Goal: Check status: Check status

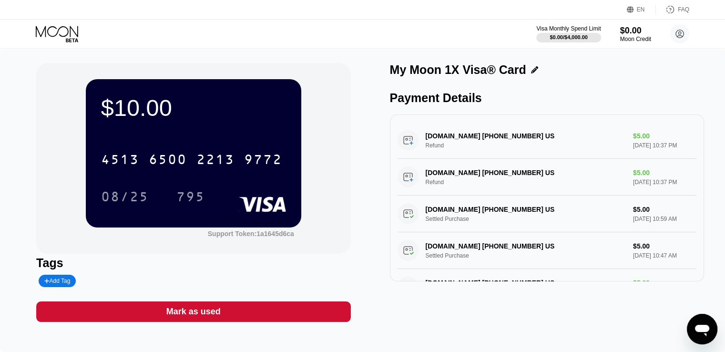
click at [70, 29] on icon at bounding box center [58, 34] width 44 height 17
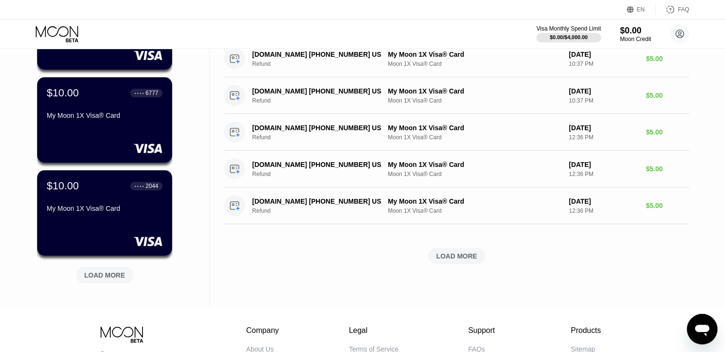
scroll to position [333, 0]
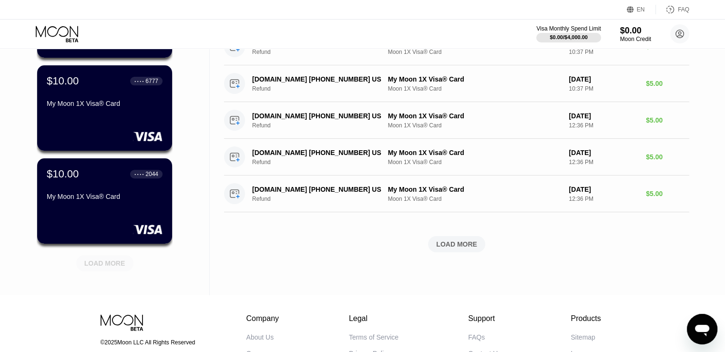
click at [107, 267] on div "LOAD MORE" at bounding box center [104, 263] width 41 height 9
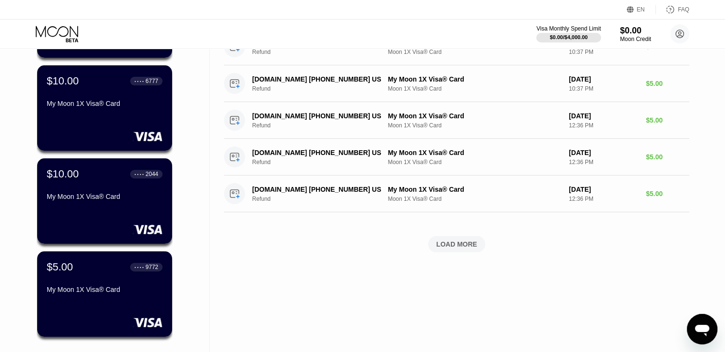
click at [89, 198] on div "My Moon 1X Visa® Card" at bounding box center [105, 196] width 116 height 8
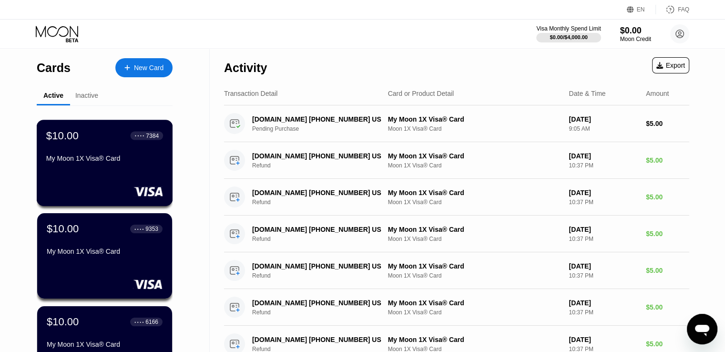
click at [84, 175] on div "$10.00 ● ● ● ● 7384 My Moon 1X Visa® Card" at bounding box center [105, 163] width 136 height 86
click at [91, 234] on div "$10.00 ● ● ● ● 9353" at bounding box center [104, 228] width 117 height 12
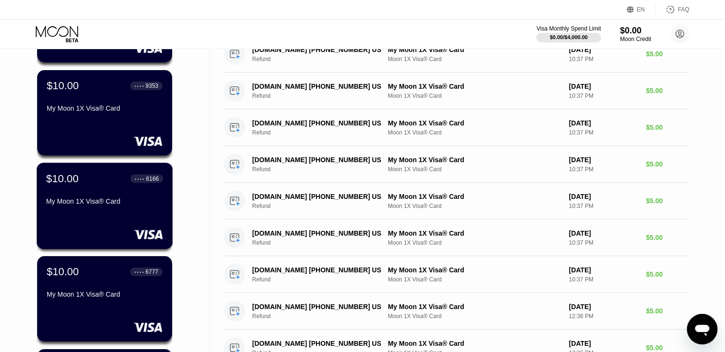
click at [77, 205] on div "My Moon 1X Visa® Card" at bounding box center [104, 201] width 117 height 8
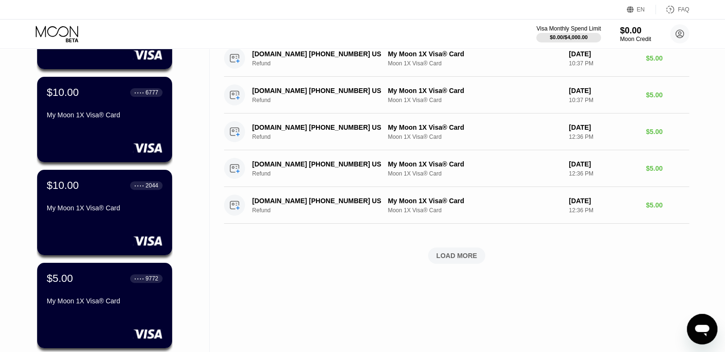
scroll to position [333, 0]
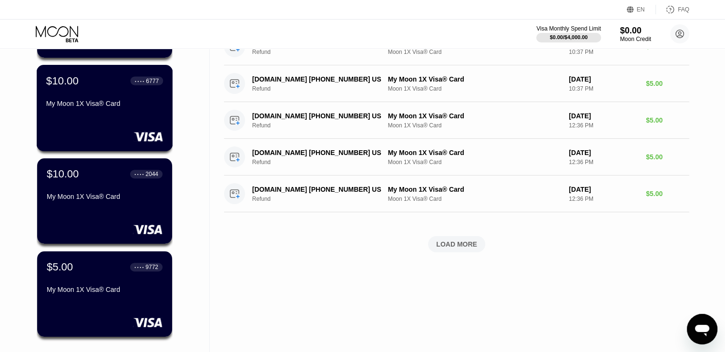
click at [74, 107] on div "My Moon 1X Visa® Card" at bounding box center [104, 104] width 117 height 8
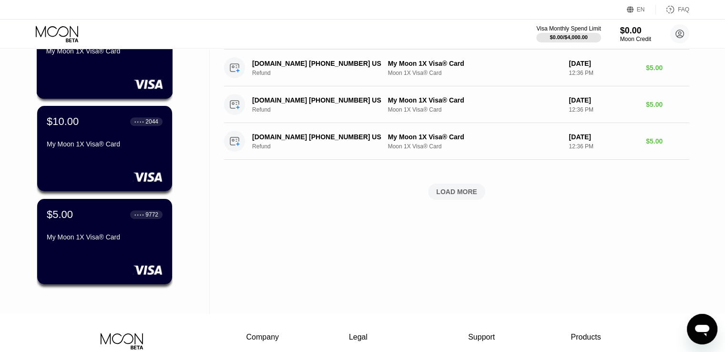
scroll to position [429, 0]
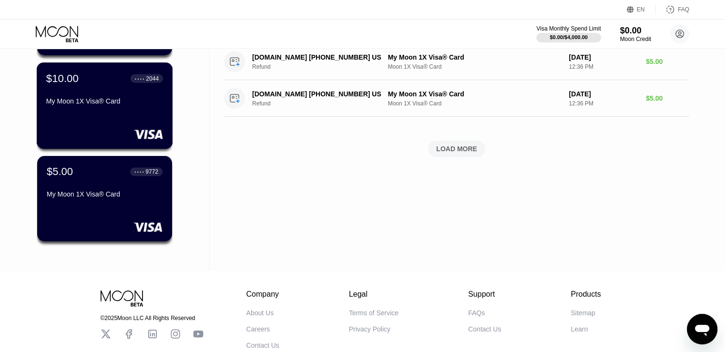
click at [94, 92] on div "$10.00 ● ● ● ● 2044 My Moon 1X Visa® Card" at bounding box center [104, 90] width 117 height 37
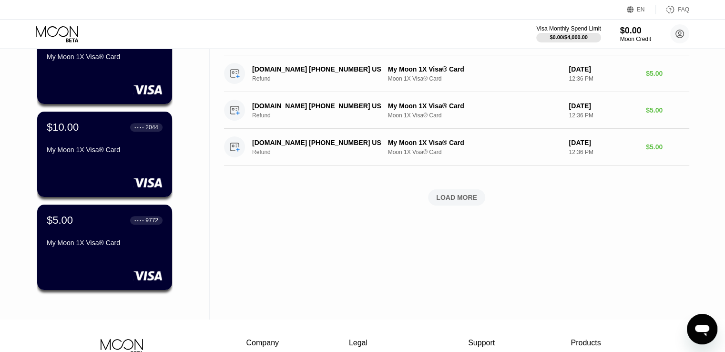
scroll to position [381, 0]
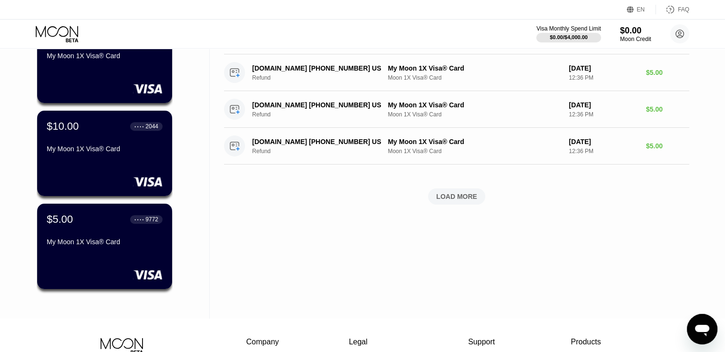
click at [449, 199] on div "LOAD MORE" at bounding box center [456, 196] width 41 height 9
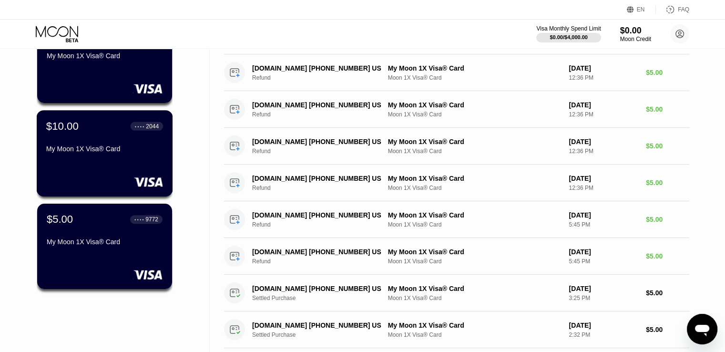
click at [95, 156] on div "My Moon 1X Visa® Card" at bounding box center [104, 150] width 117 height 11
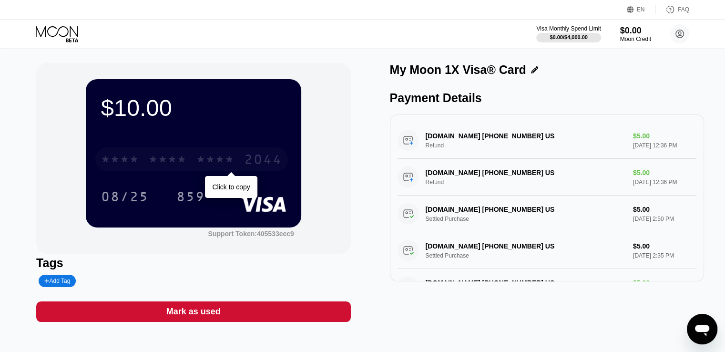
click at [177, 157] on div "* * * *" at bounding box center [168, 160] width 38 height 15
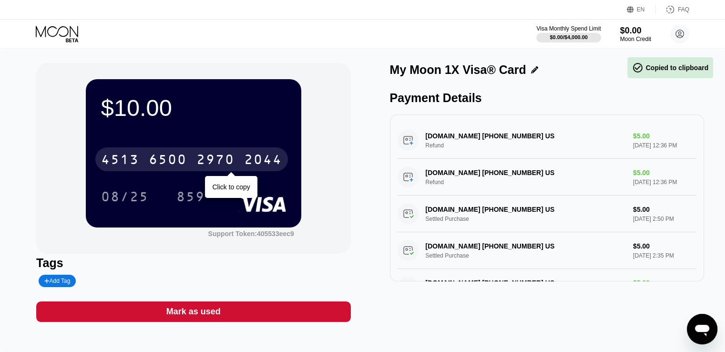
click at [177, 157] on div "6500" at bounding box center [168, 160] width 38 height 15
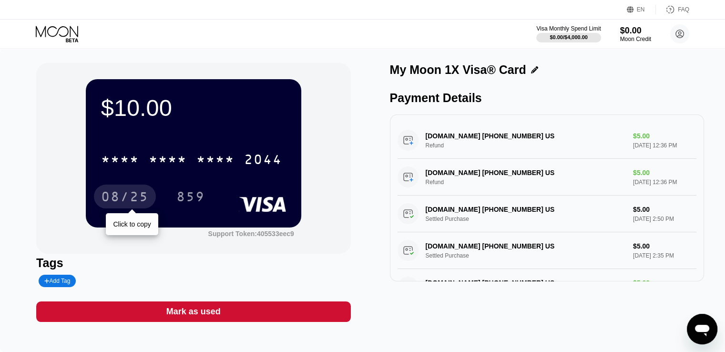
click at [125, 202] on div "08/25" at bounding box center [125, 197] width 48 height 15
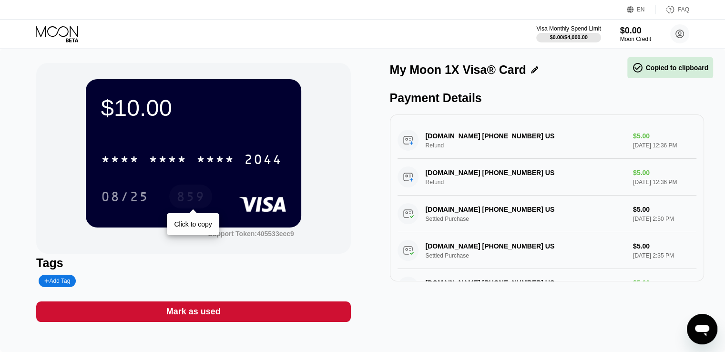
click at [196, 197] on div "859" at bounding box center [190, 197] width 29 height 15
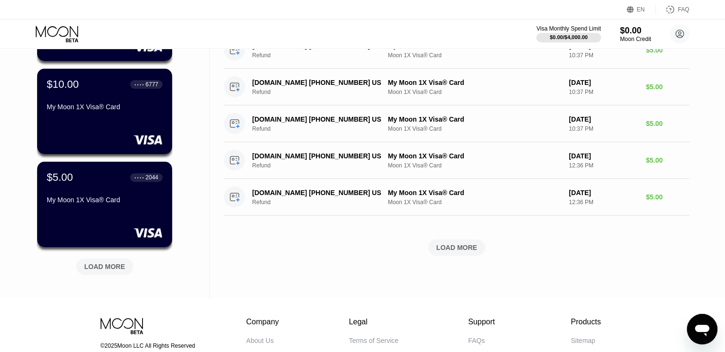
scroll to position [333, 0]
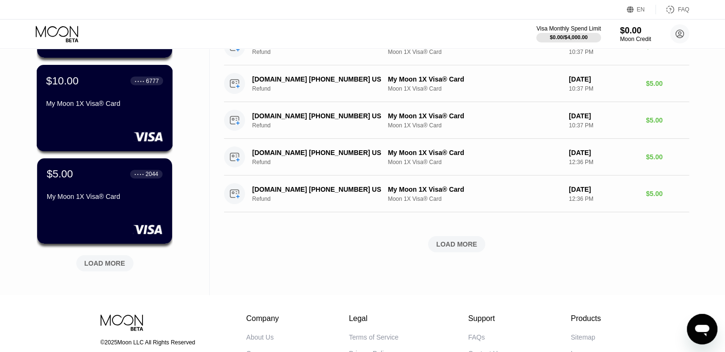
click at [102, 119] on div "$10.00 ● ● ● ● 6777 My Moon 1X Visa® Card" at bounding box center [105, 108] width 136 height 86
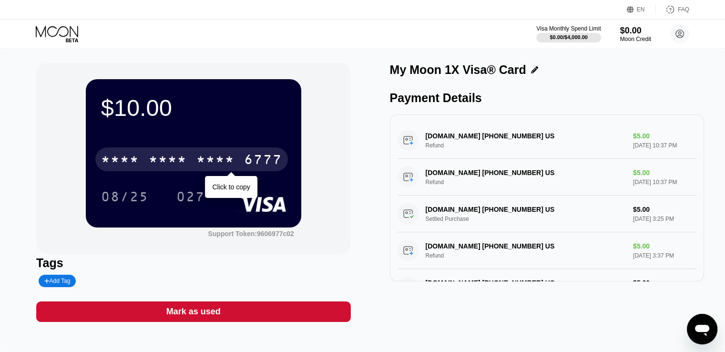
click at [221, 164] on div "* * * *" at bounding box center [215, 160] width 38 height 15
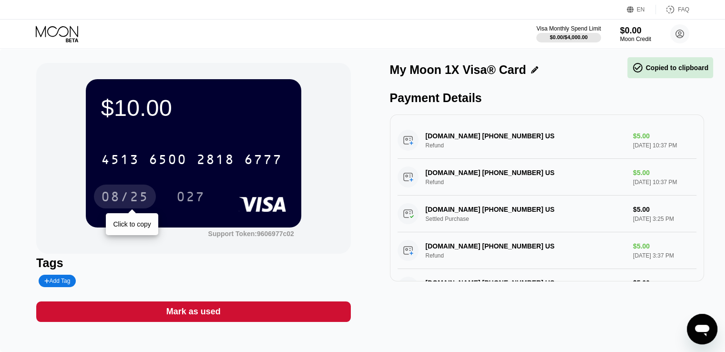
click at [138, 199] on div "08/25" at bounding box center [125, 197] width 48 height 15
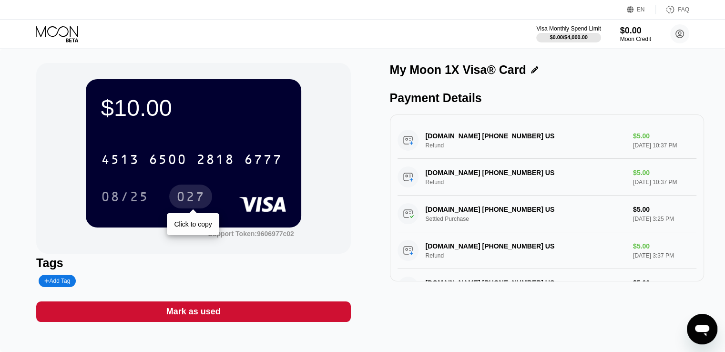
click at [194, 197] on div "027" at bounding box center [190, 197] width 29 height 15
click at [67, 30] on icon at bounding box center [58, 34] width 44 height 17
